Goal: Check status: Check status

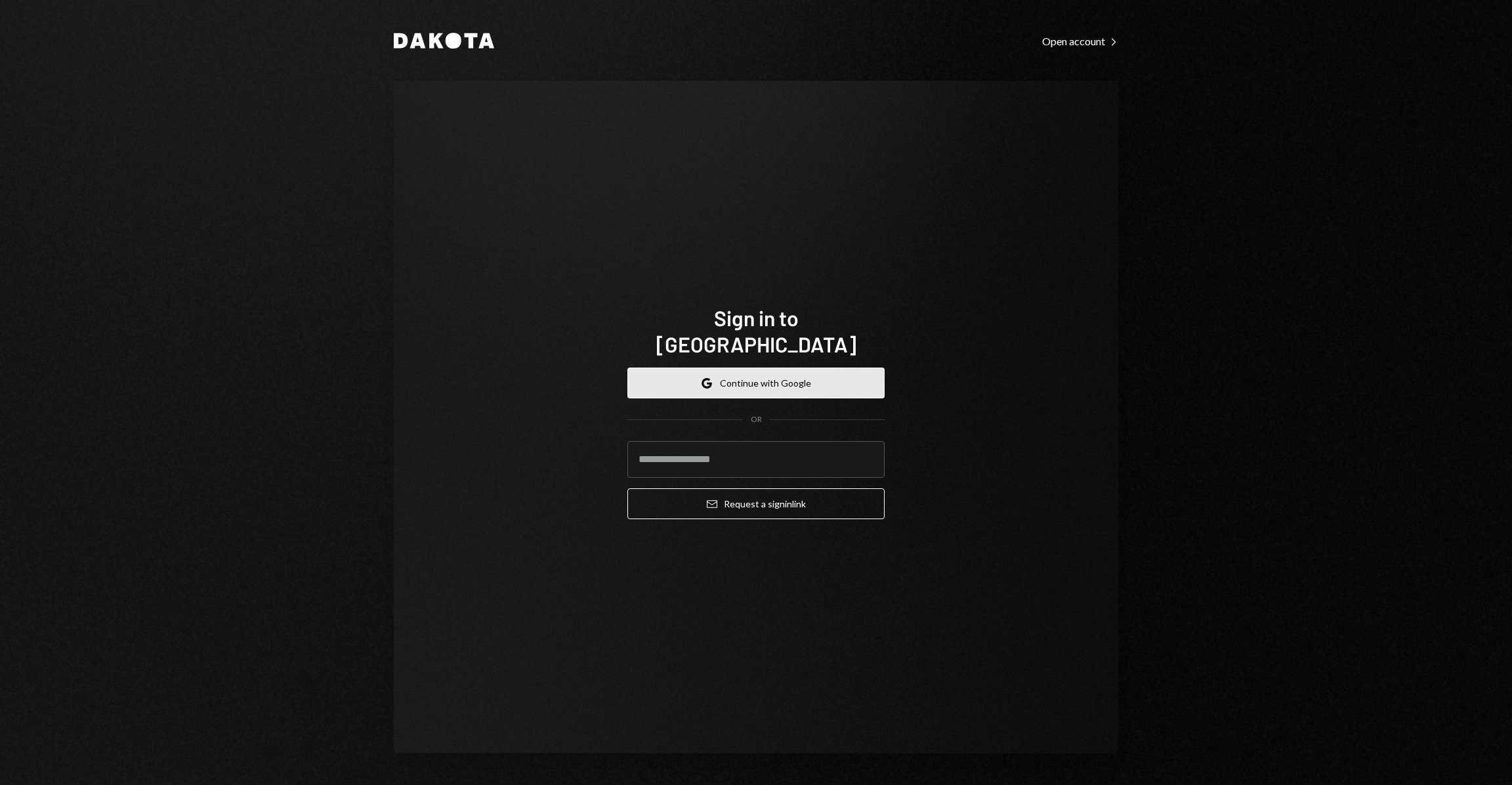
click at [704, 378] on icon "Google" at bounding box center [707, 384] width 11 height 11
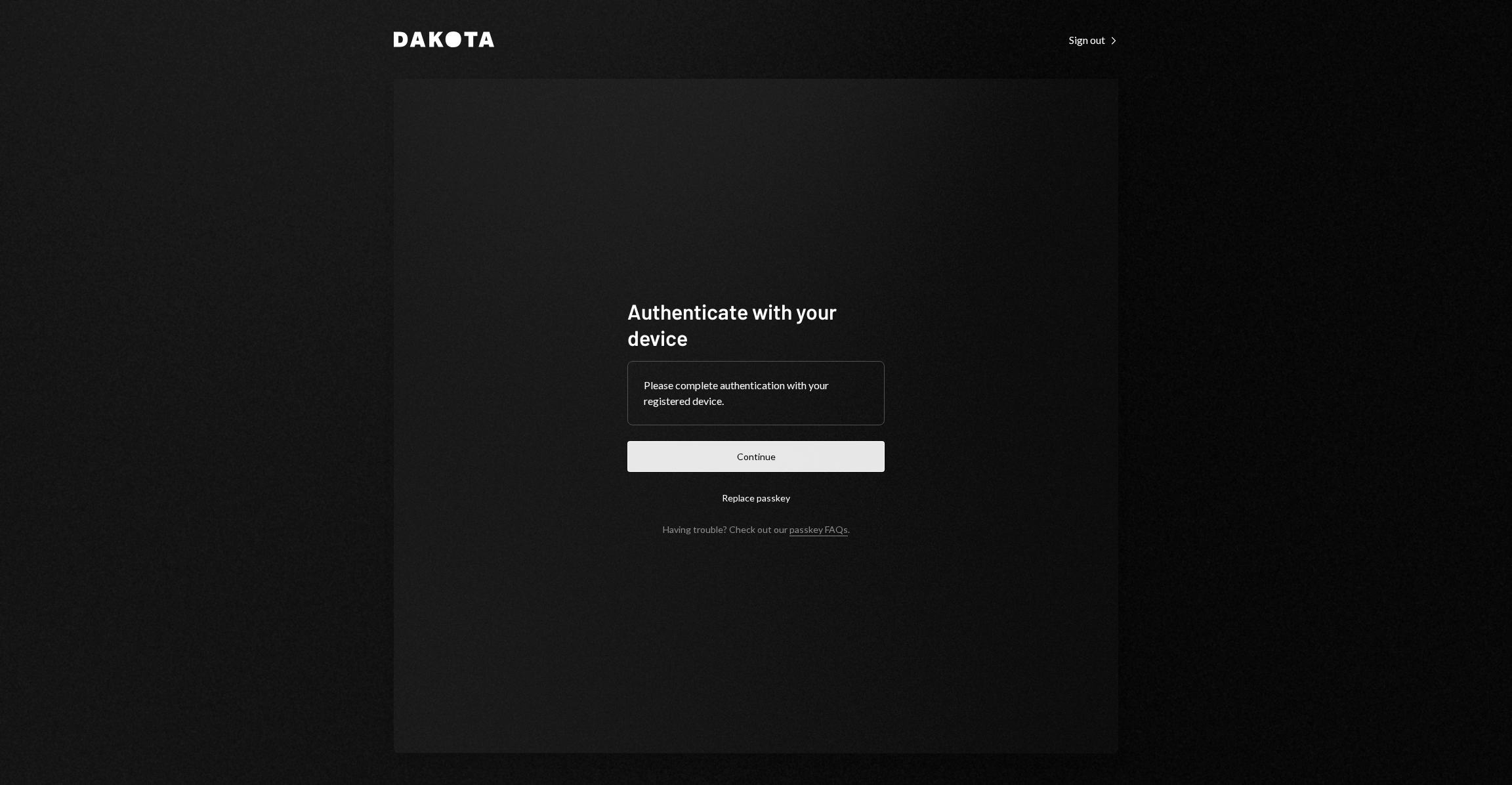
click at [861, 454] on button "Continue" at bounding box center [756, 457] width 257 height 31
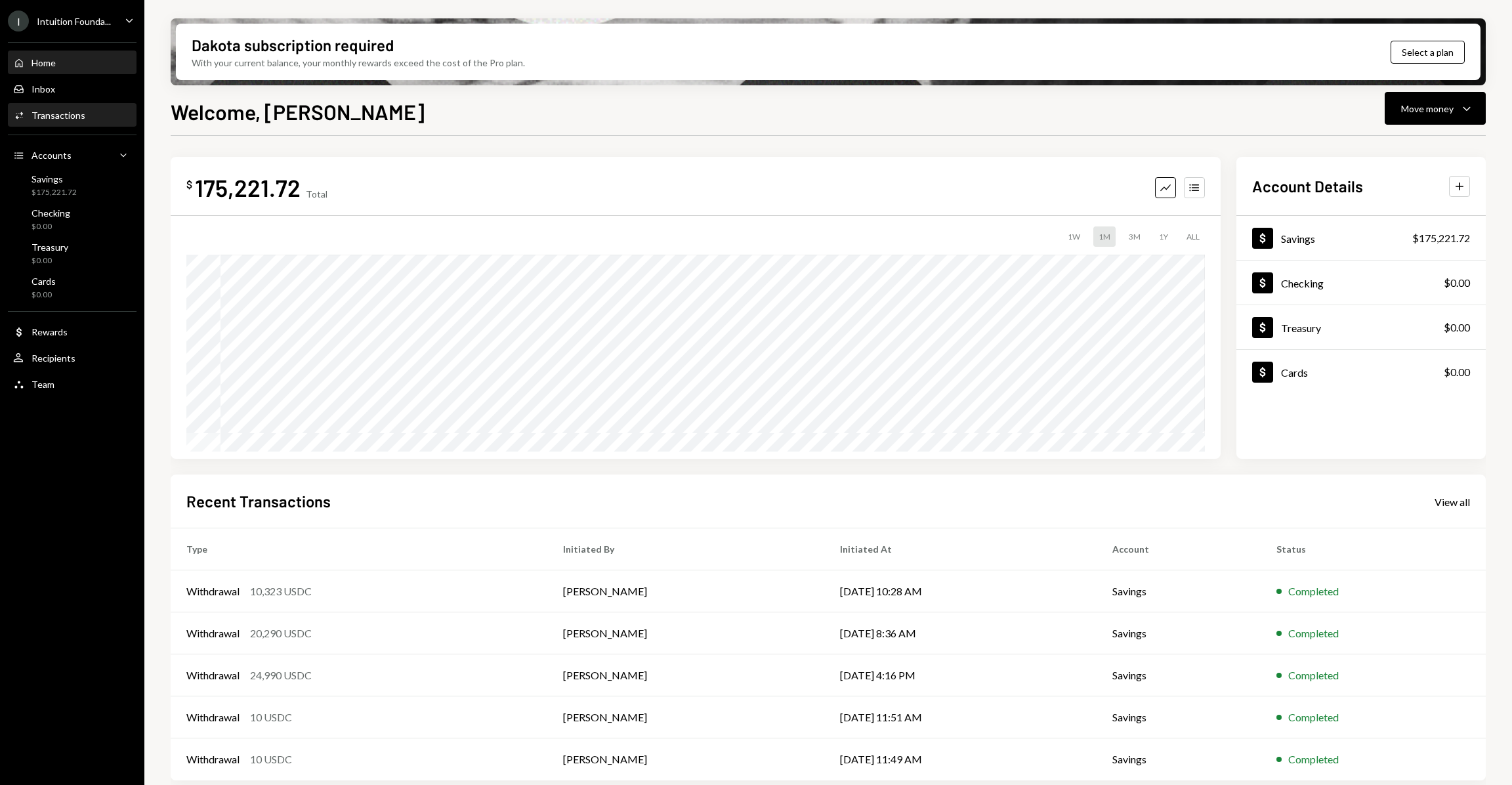
click at [89, 107] on div "Activities Transactions" at bounding box center [72, 115] width 118 height 23
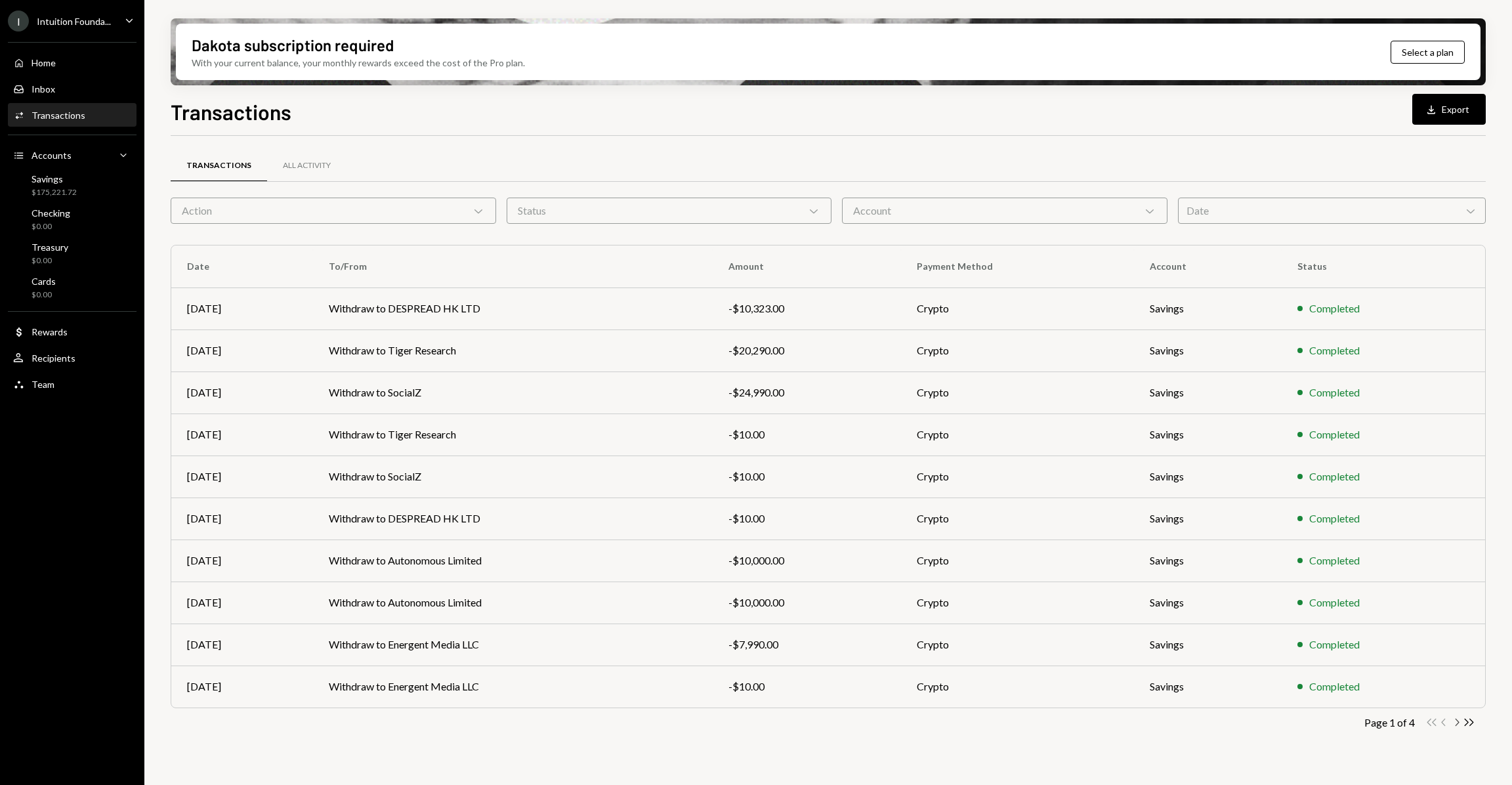
click at [1458, 721] on icon "Chevron Right" at bounding box center [1457, 723] width 12 height 12
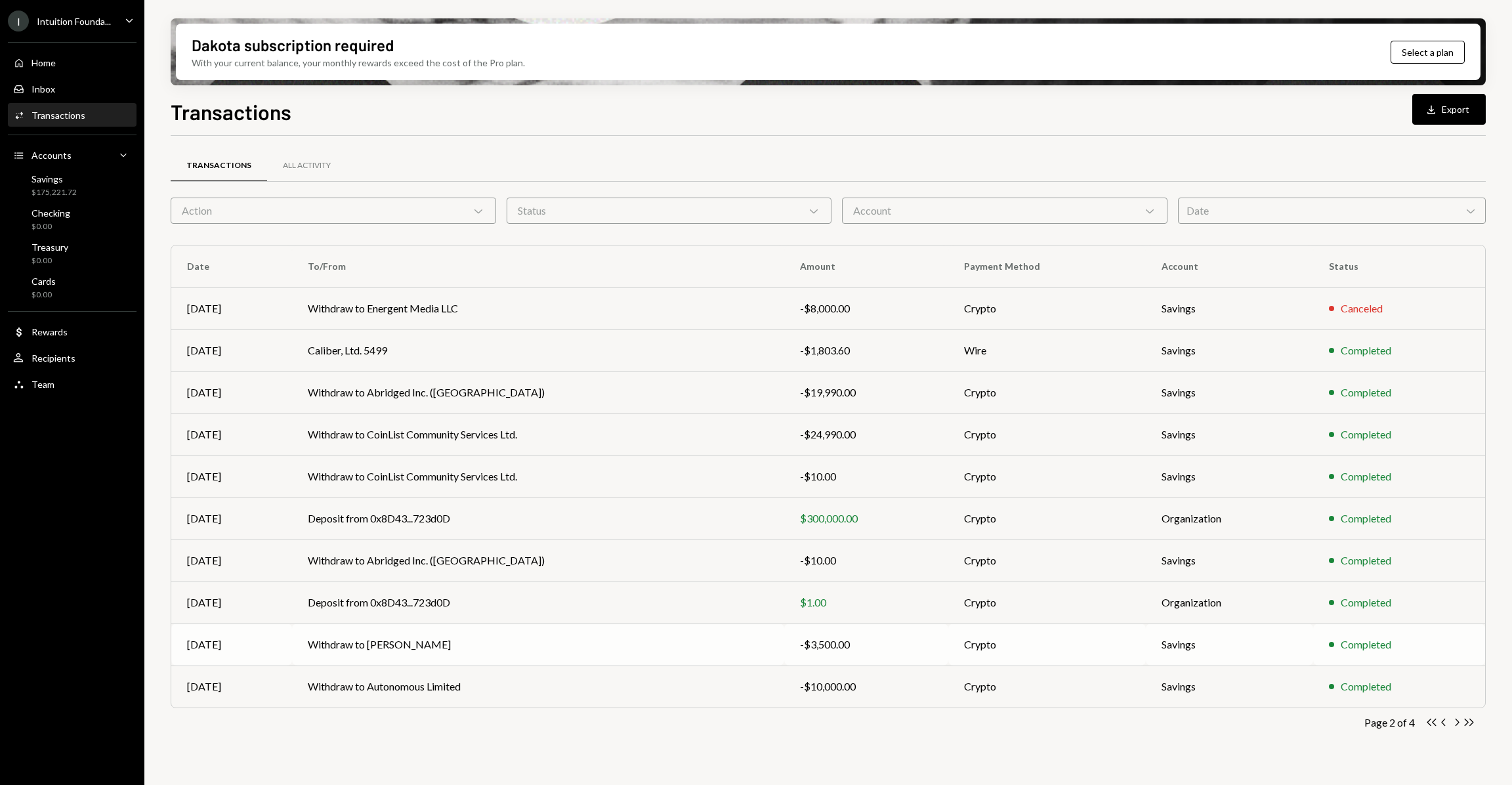
click at [619, 643] on td "Withdraw to [PERSON_NAME]" at bounding box center [538, 645] width 493 height 42
